Goal: Task Accomplishment & Management: Manage account settings

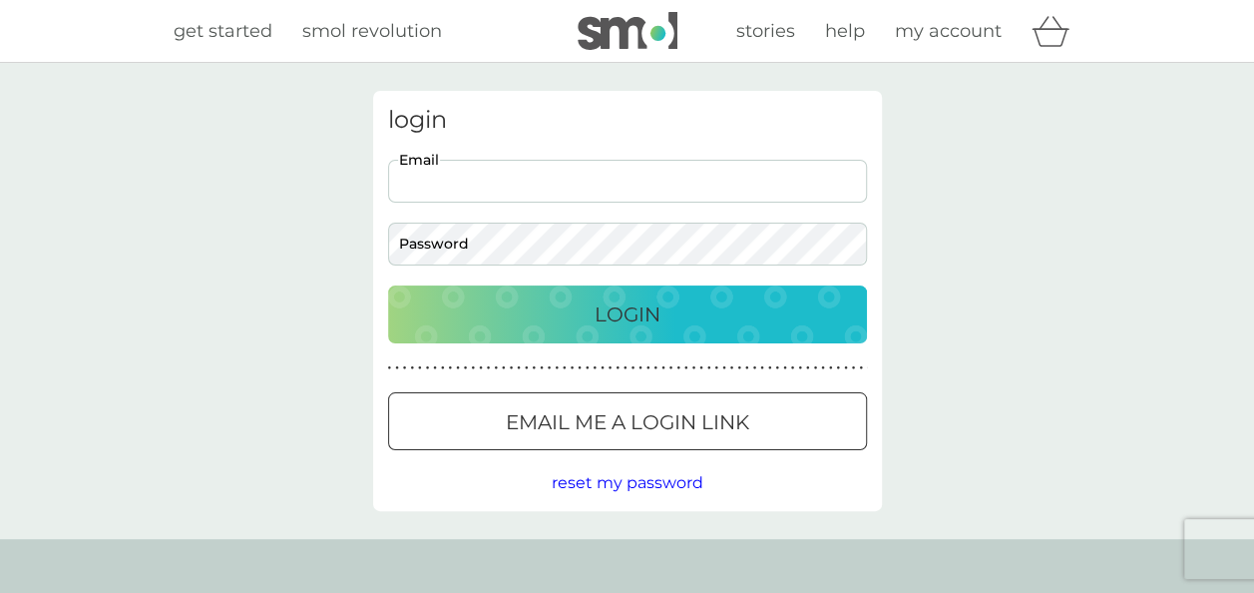
click at [668, 182] on input "Email" at bounding box center [627, 181] width 479 height 43
type input "markltblack@gmail.com"
click at [649, 294] on button "Login" at bounding box center [627, 314] width 479 height 58
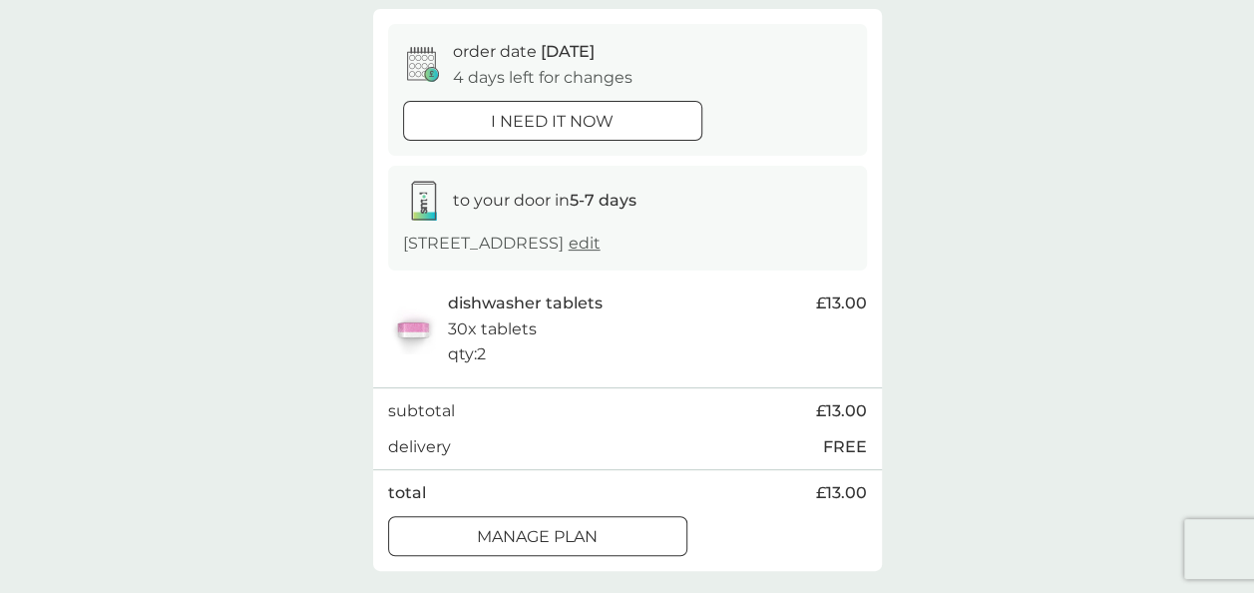
scroll to position [200, 0]
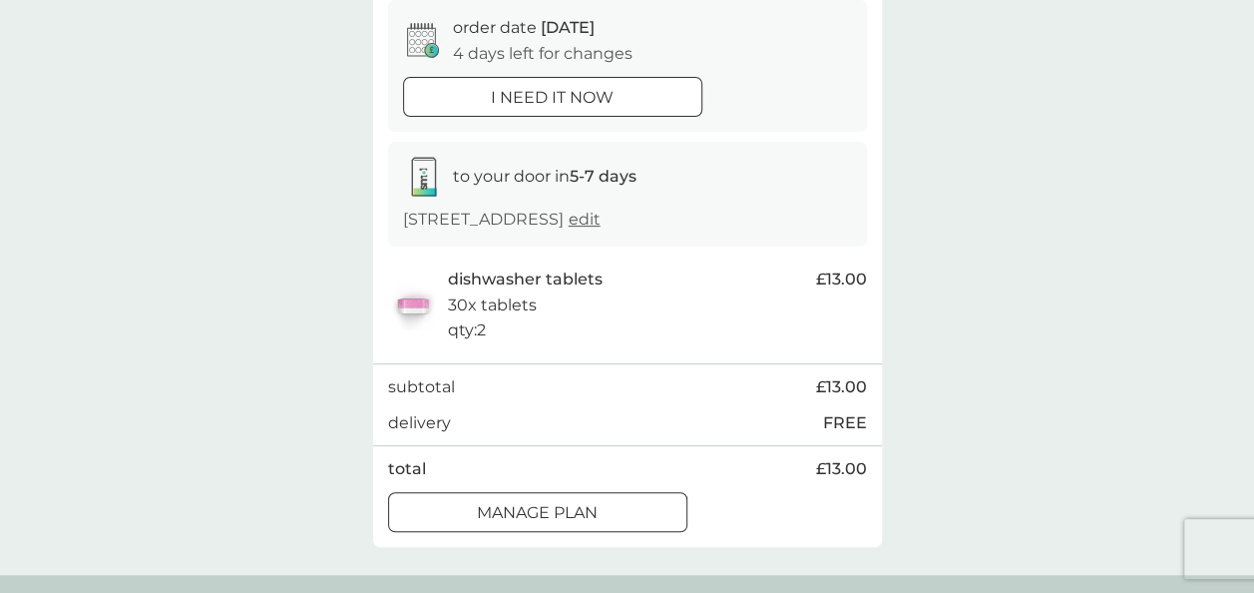
click at [654, 524] on div "Manage plan" at bounding box center [537, 513] width 297 height 26
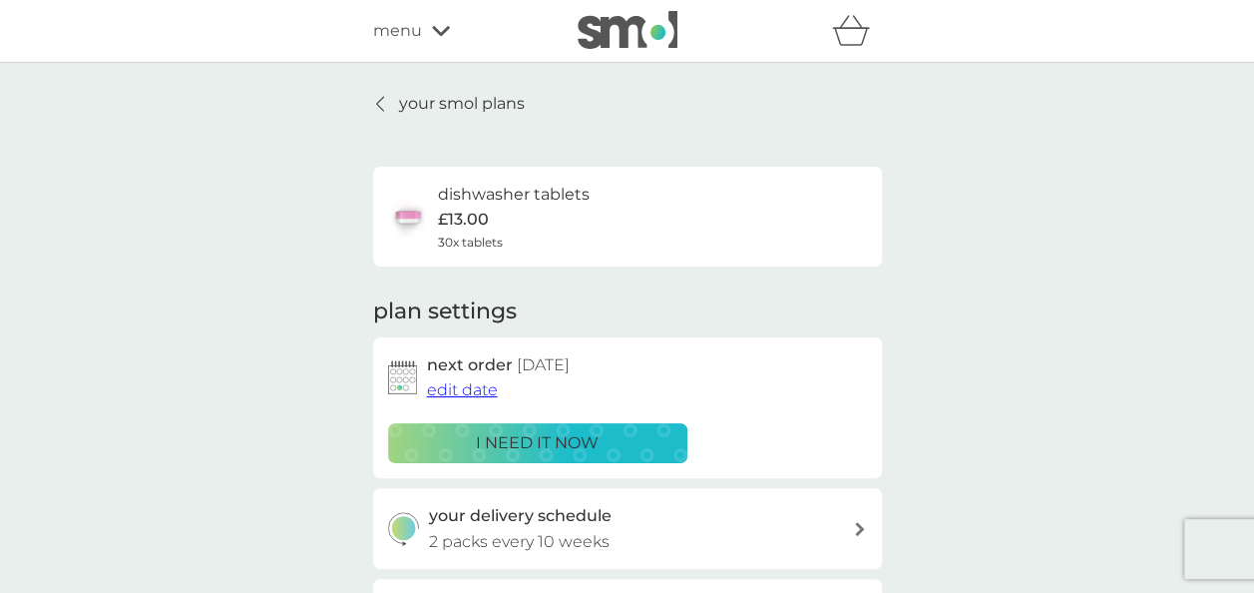
click at [454, 393] on span "edit date" at bounding box center [462, 389] width 71 height 19
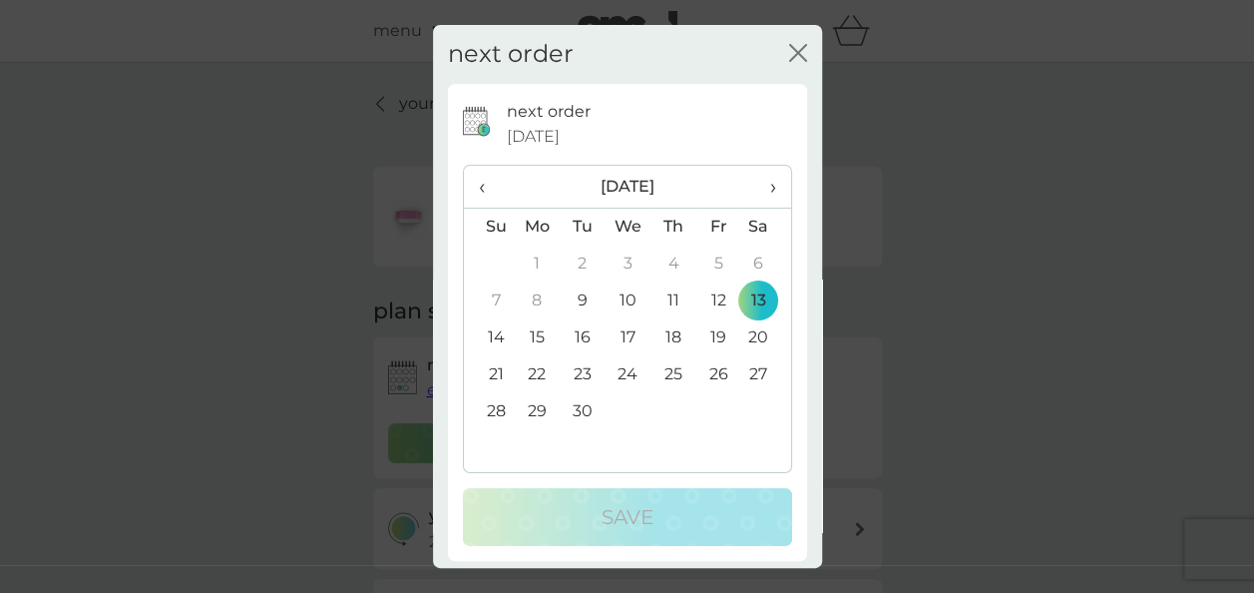
click at [762, 181] on th "›" at bounding box center [765, 187] width 50 height 43
click at [706, 270] on td "3" at bounding box center [718, 263] width 45 height 37
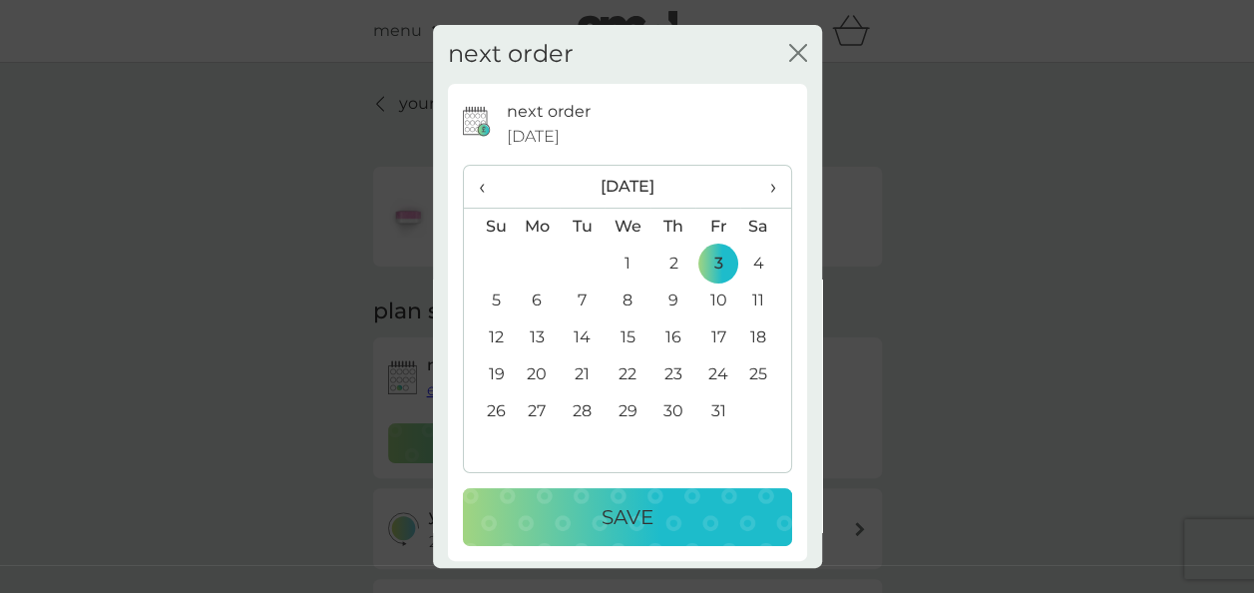
click at [645, 512] on p "Save" at bounding box center [628, 517] width 52 height 32
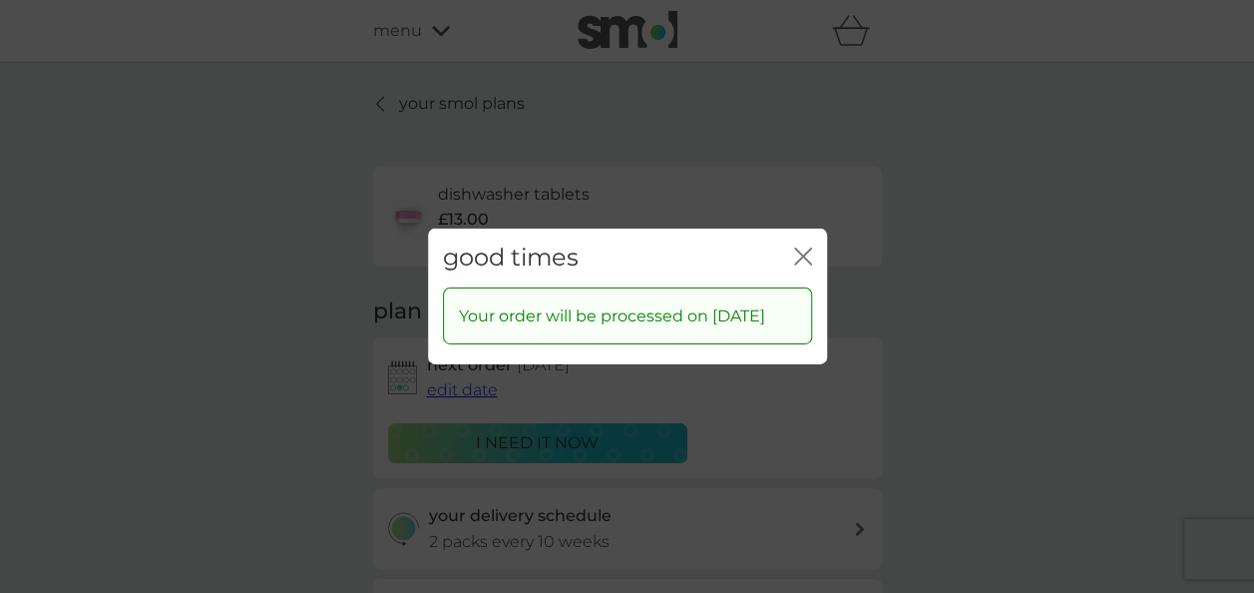
click at [806, 247] on icon "close" at bounding box center [803, 256] width 18 height 18
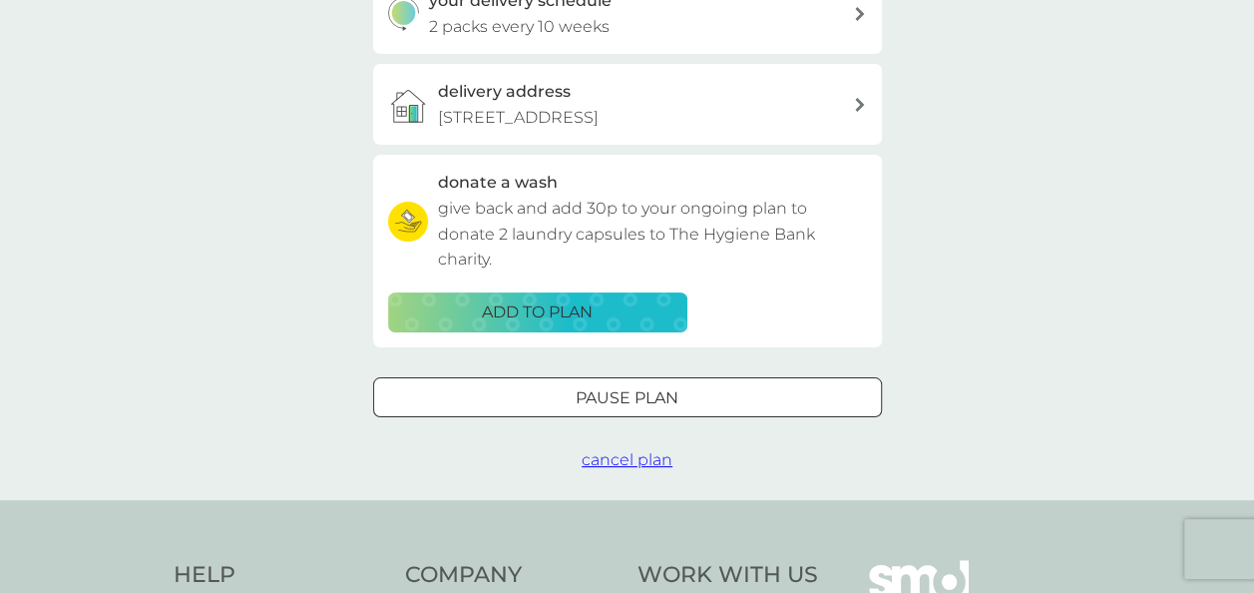
scroll to position [554, 0]
